Goal: Task Accomplishment & Management: Use online tool/utility

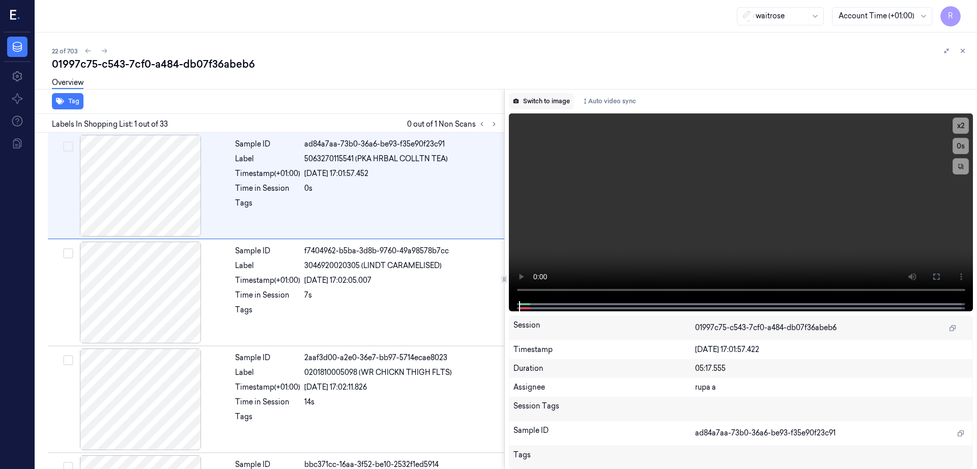
click at [519, 103] on icon at bounding box center [516, 101] width 6 height 6
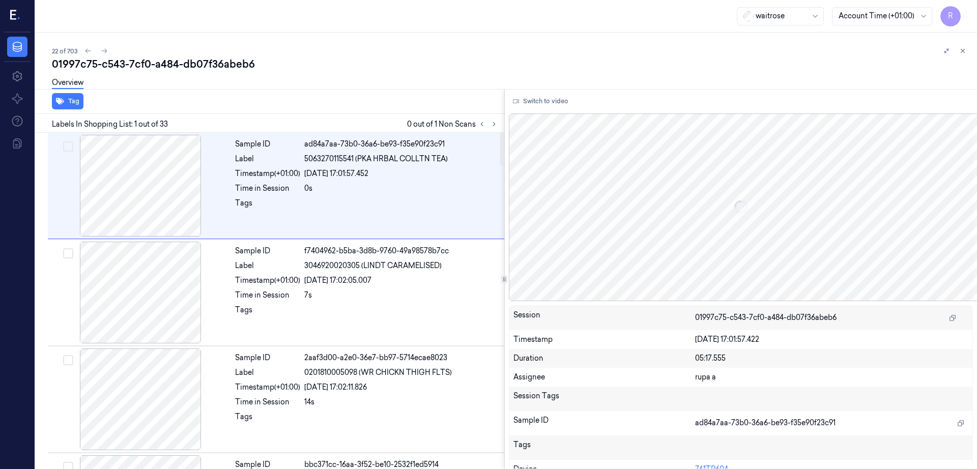
click at [505, 119] on div at bounding box center [504, 279] width 1 height 380
click at [497, 125] on icon at bounding box center [493, 124] width 7 height 7
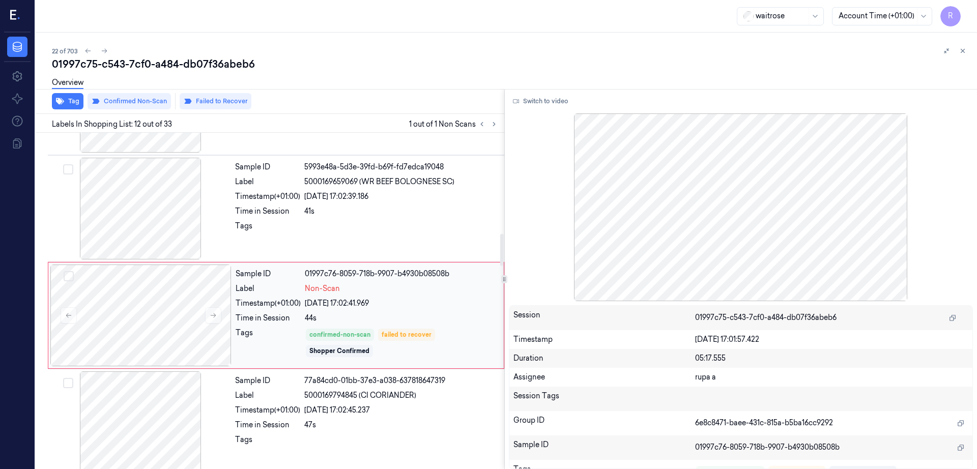
scroll to position [1060, 0]
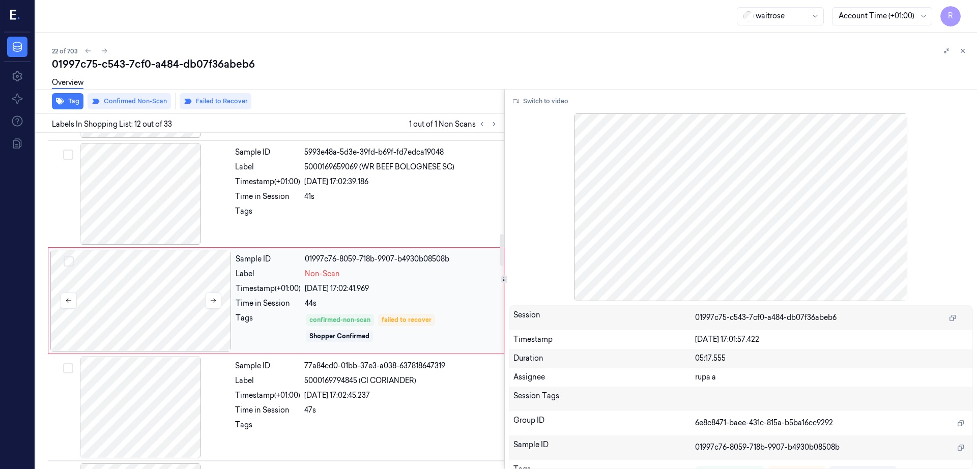
click at [136, 315] on div at bounding box center [140, 301] width 181 height 102
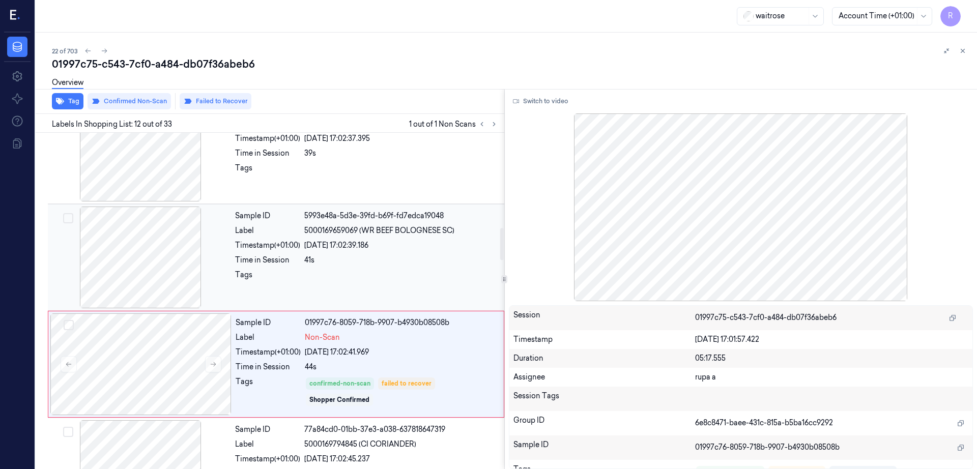
click at [142, 283] on div at bounding box center [140, 258] width 181 height 102
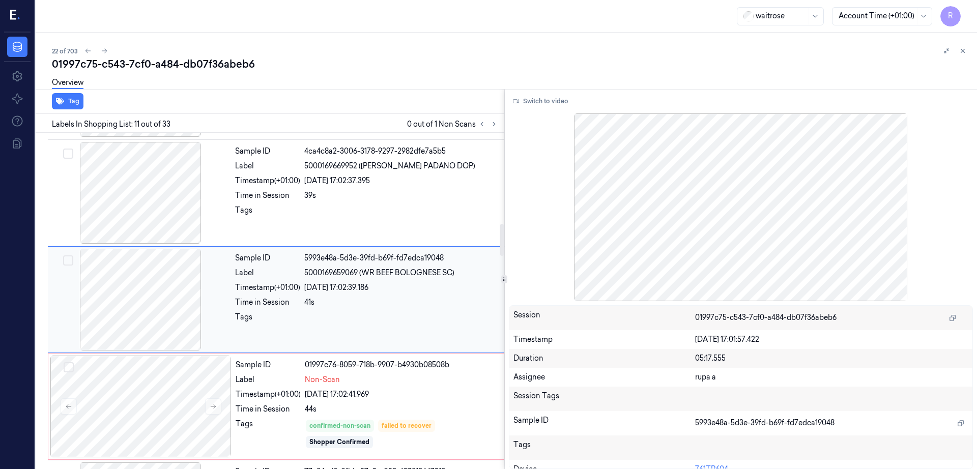
scroll to position [953, 0]
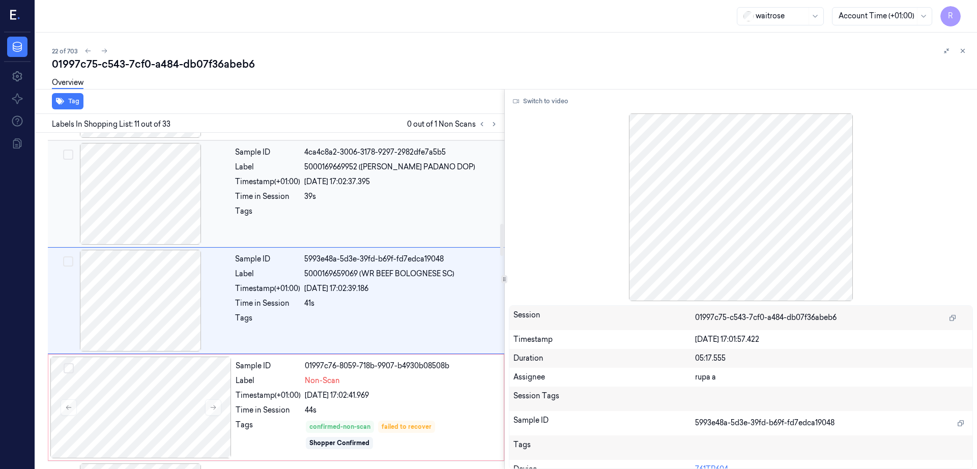
click at [142, 217] on div at bounding box center [140, 194] width 181 height 102
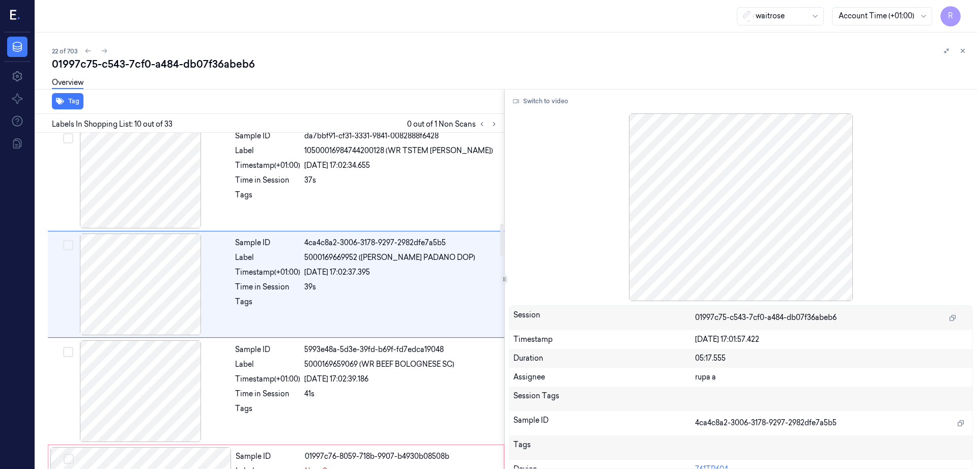
scroll to position [846, 0]
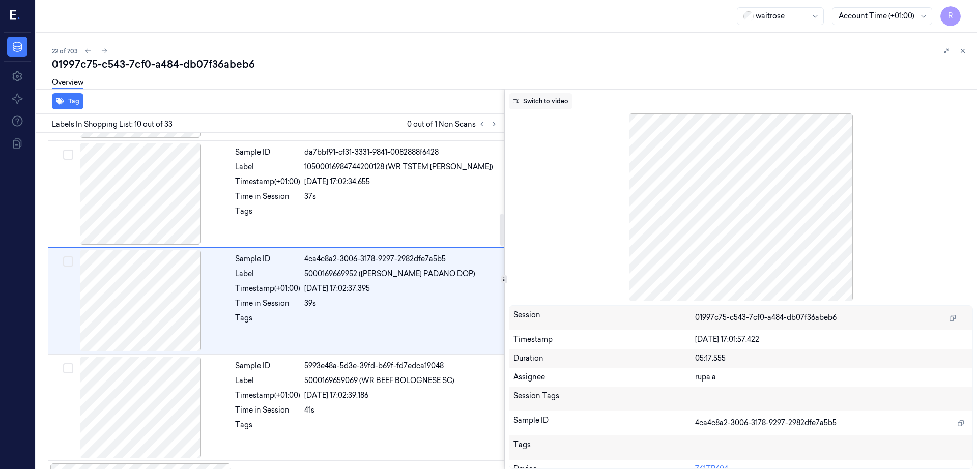
click at [555, 100] on button "Switch to video" at bounding box center [541, 101] width 64 height 16
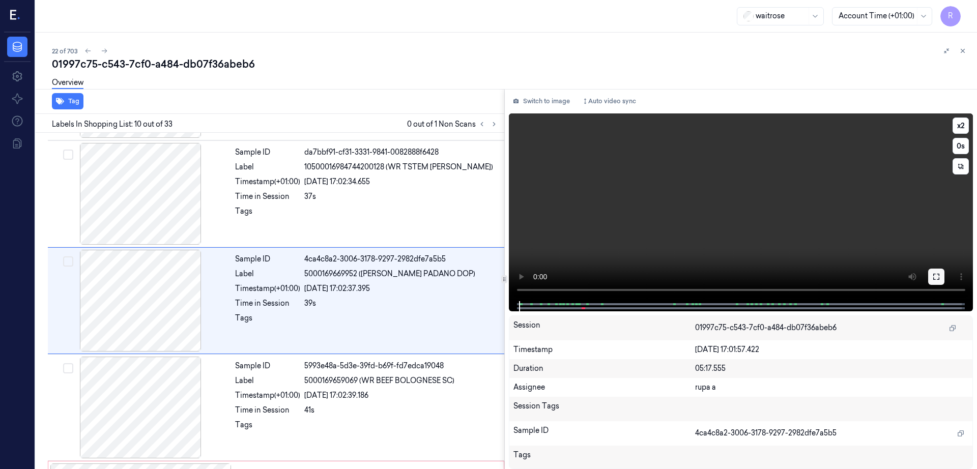
click at [940, 277] on icon at bounding box center [936, 277] width 8 height 8
click at [862, 245] on video at bounding box center [741, 207] width 464 height 188
click at [810, 221] on video at bounding box center [741, 207] width 464 height 188
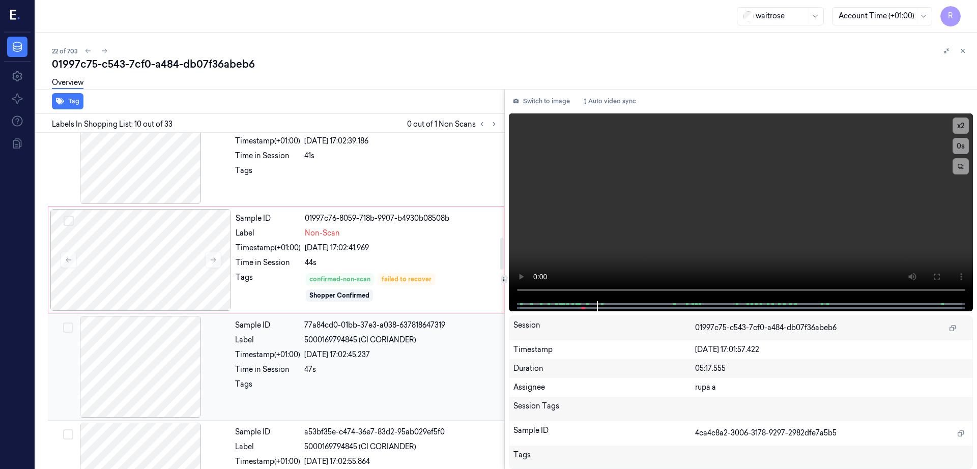
click at [169, 360] on div at bounding box center [140, 367] width 181 height 102
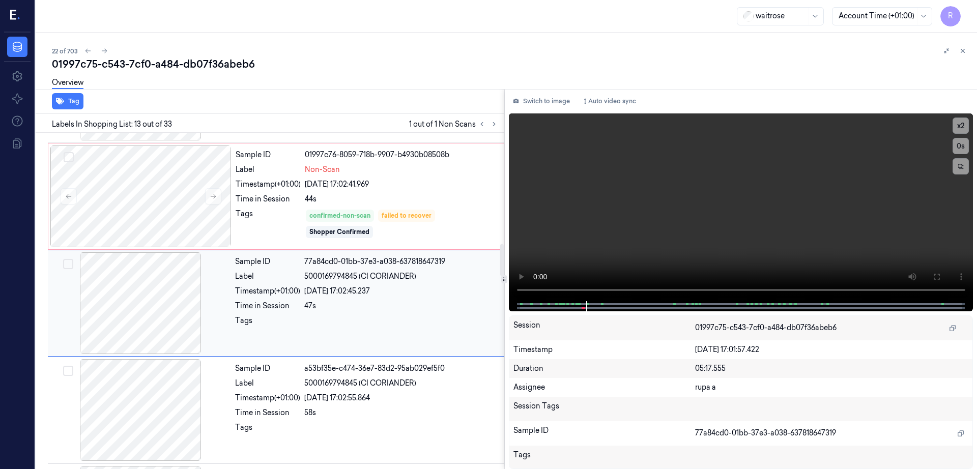
scroll to position [1167, 0]
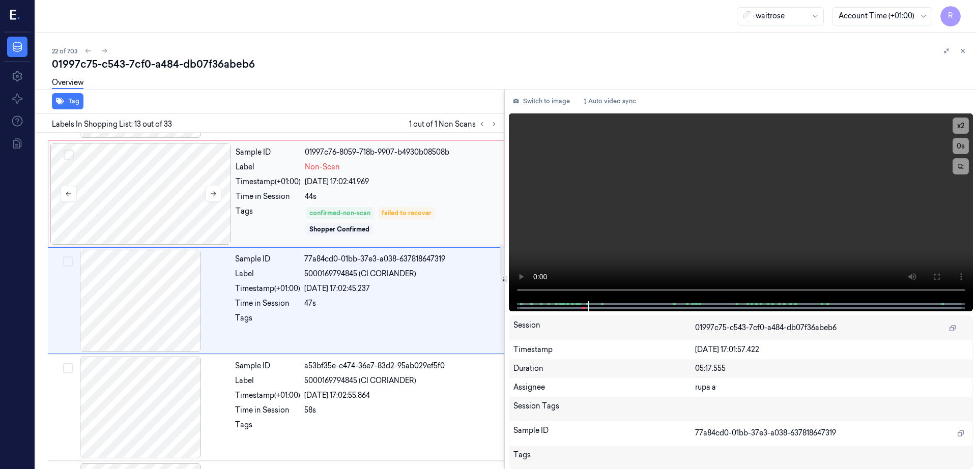
click at [140, 227] on div at bounding box center [140, 194] width 181 height 102
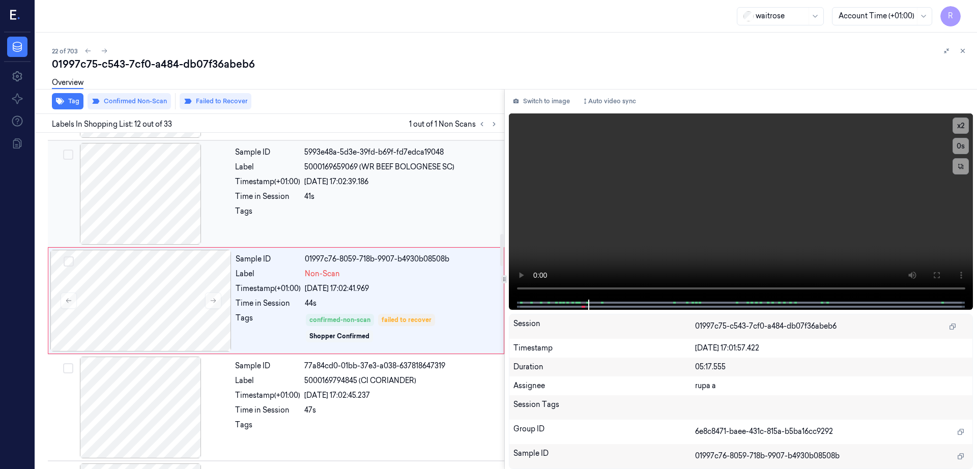
click at [172, 195] on div at bounding box center [140, 194] width 181 height 102
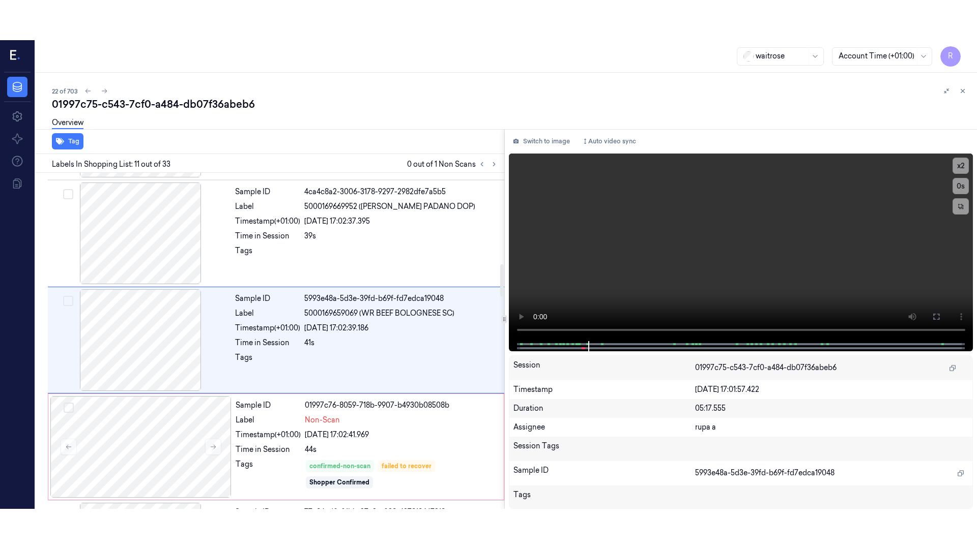
scroll to position [953, 0]
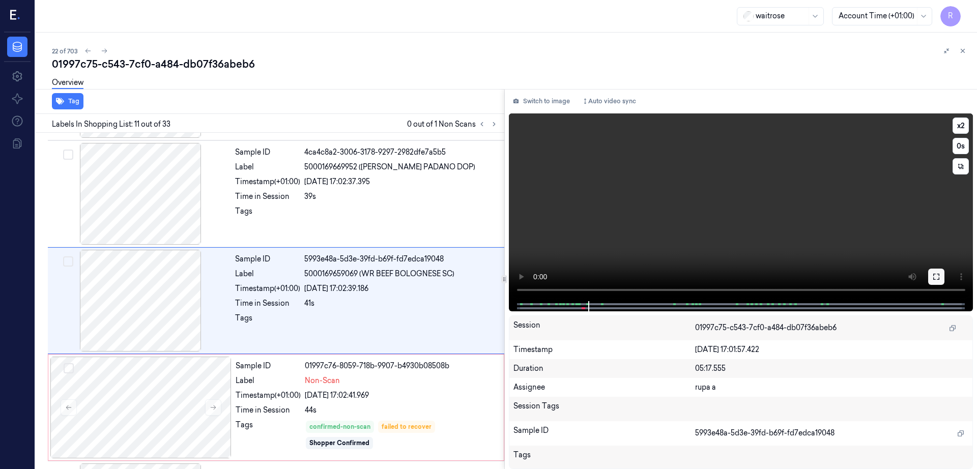
click at [940, 276] on icon at bounding box center [936, 277] width 8 height 8
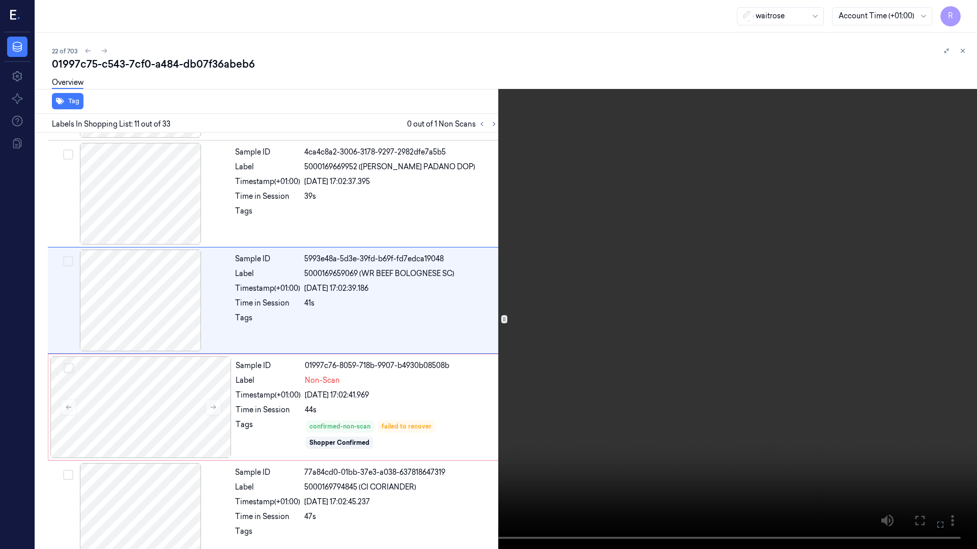
click at [606, 353] on video at bounding box center [488, 274] width 977 height 549
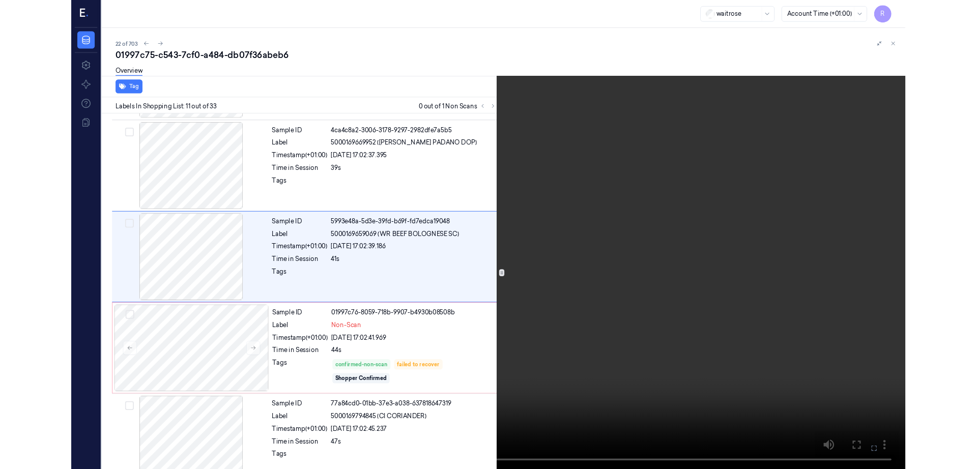
scroll to position [913, 0]
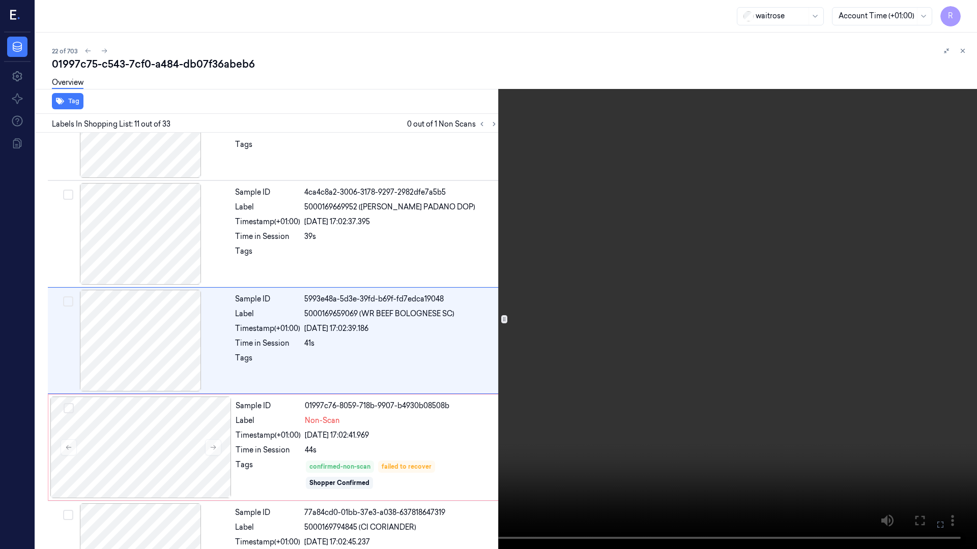
click at [606, 353] on video at bounding box center [488, 274] width 977 height 549
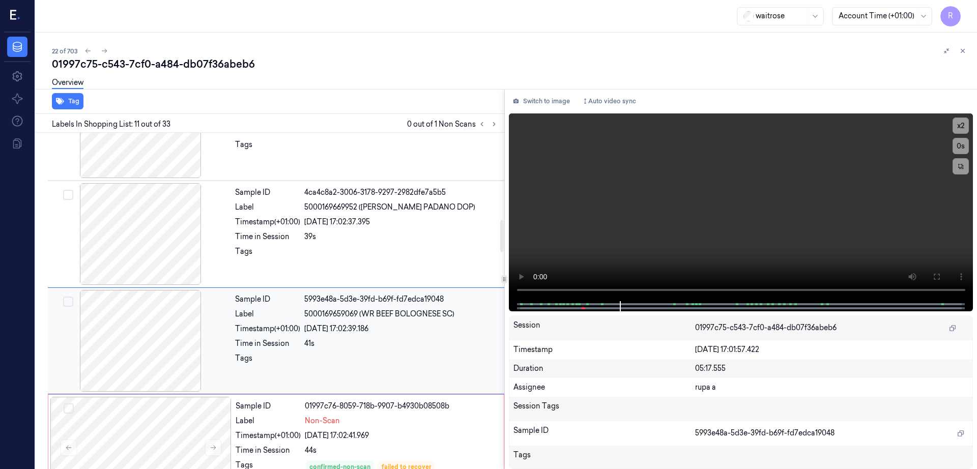
click at [174, 329] on div at bounding box center [140, 341] width 181 height 102
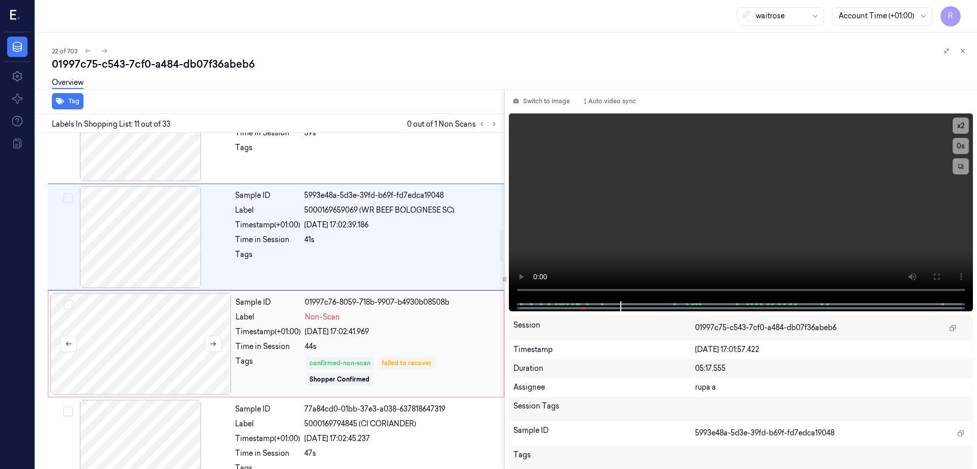
click at [169, 330] on div at bounding box center [140, 344] width 181 height 102
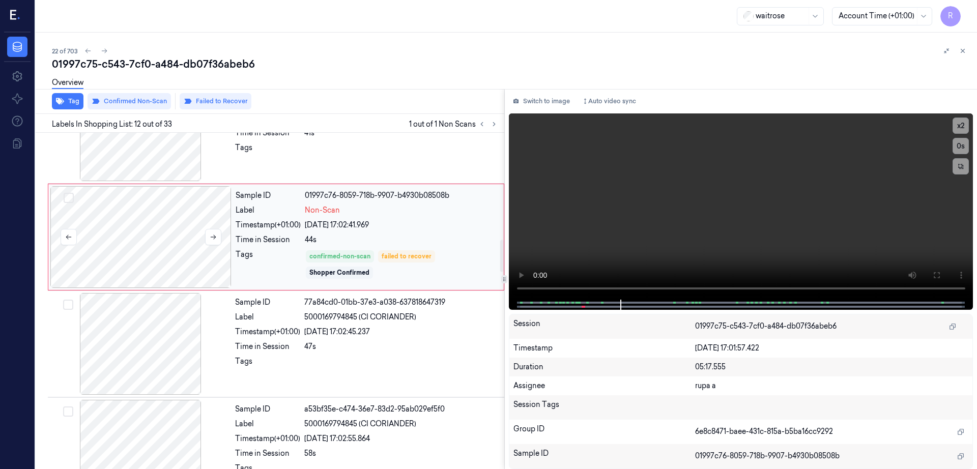
click at [169, 330] on div at bounding box center [140, 344] width 181 height 102
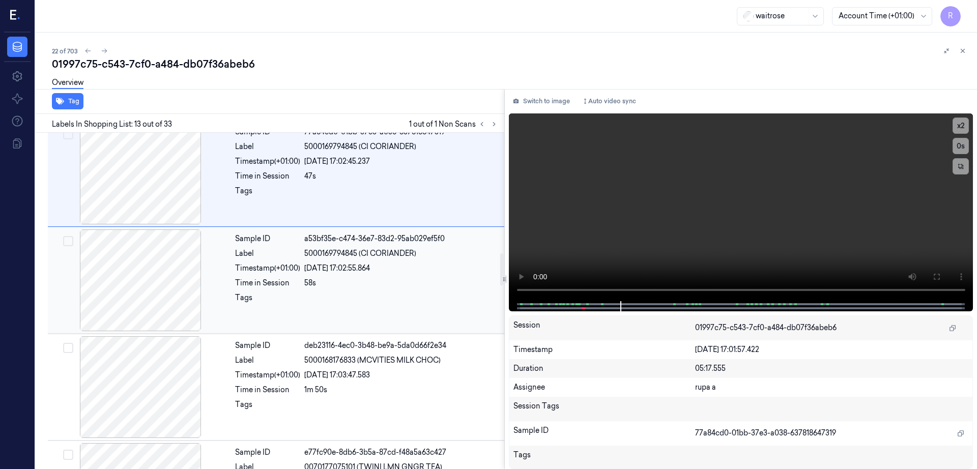
click at [169, 330] on div at bounding box center [140, 280] width 181 height 102
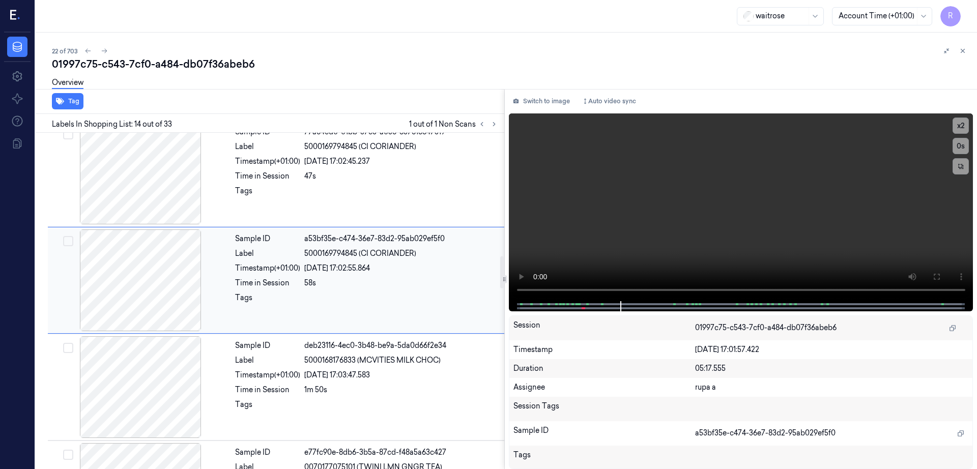
scroll to position [1274, 0]
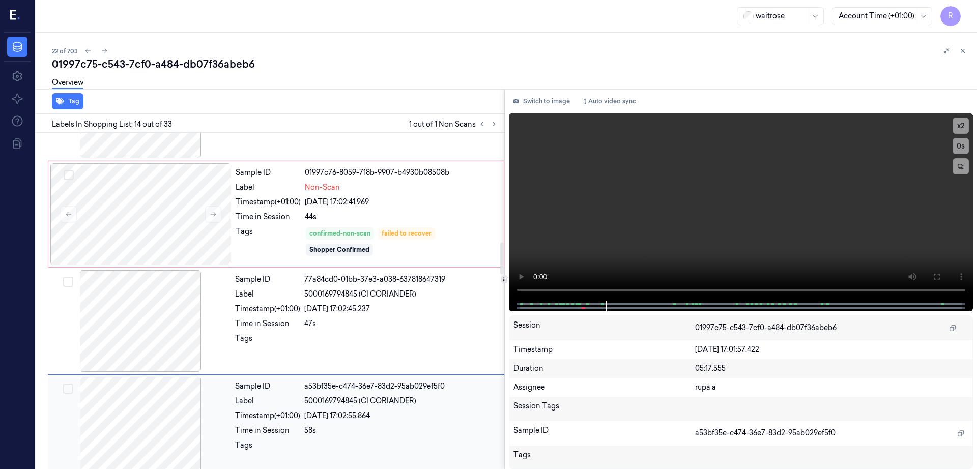
click at [169, 330] on div at bounding box center [140, 321] width 181 height 102
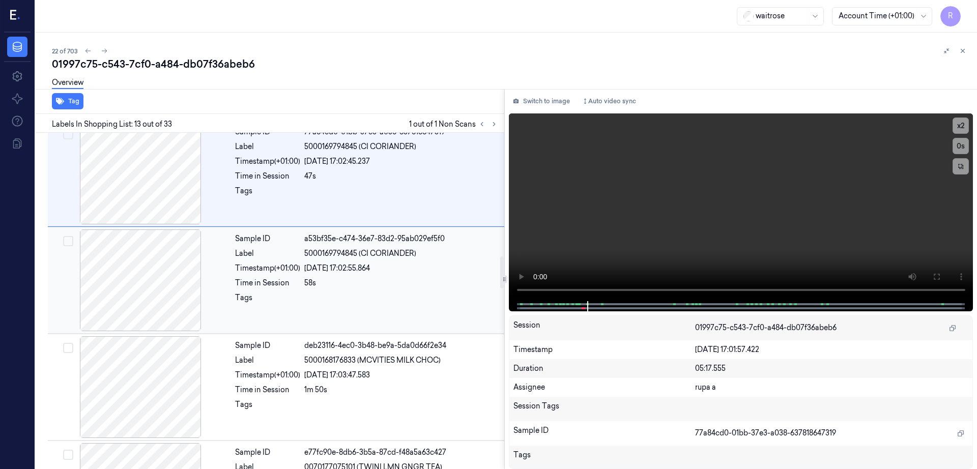
click at [169, 330] on div at bounding box center [140, 280] width 181 height 102
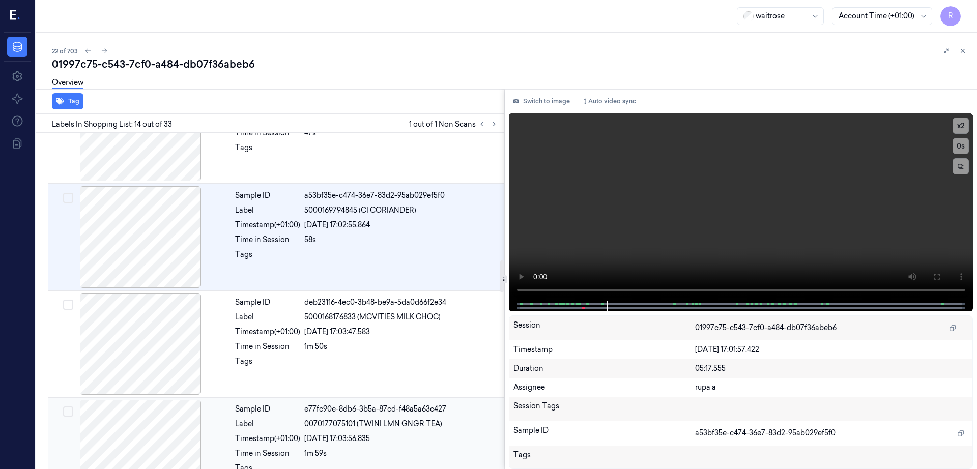
click at [158, 398] on div "Sample ID e77fc90e-8db6-3b5a-87cd-f48a5a63c427 Label 0070177075101 (TWINI LMN G…" at bounding box center [276, 450] width 456 height 107
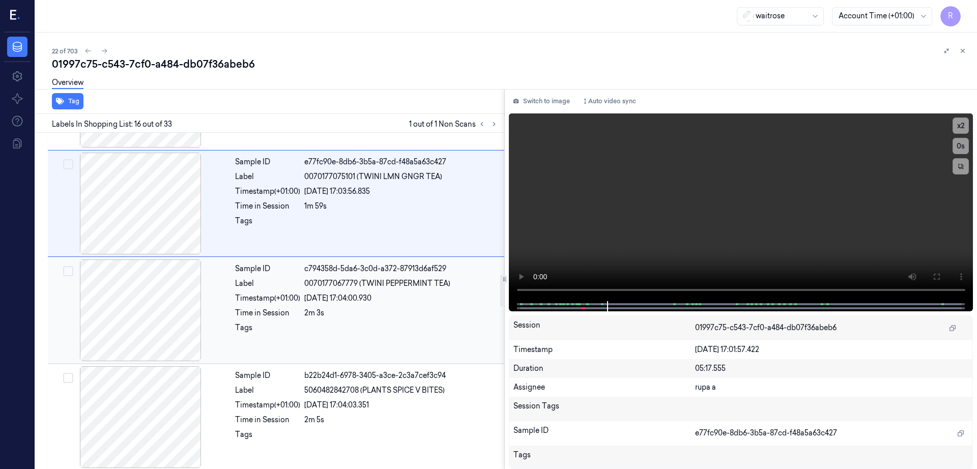
scroll to position [1675, 0]
